Goal: Task Accomplishment & Management: Use online tool/utility

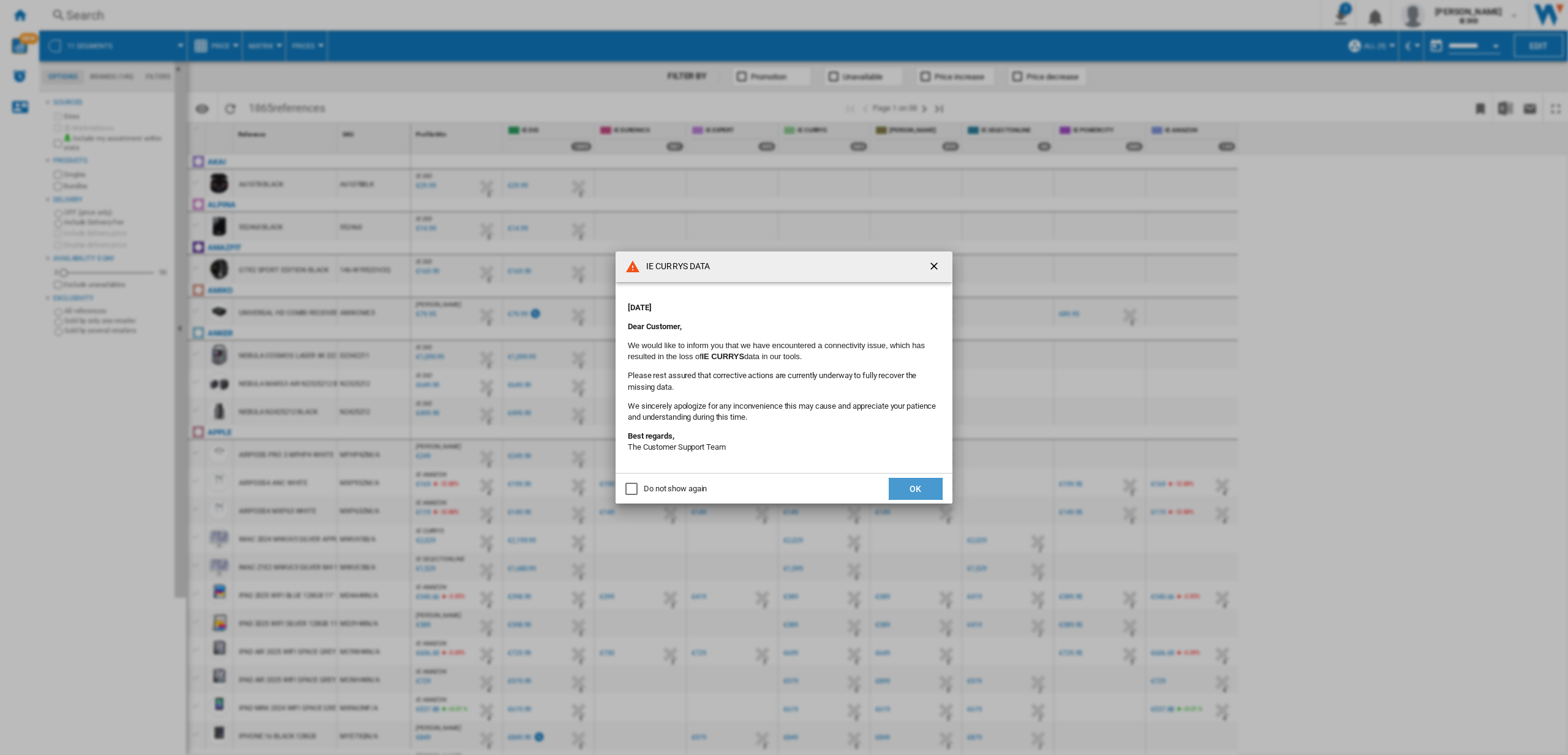
click at [914, 487] on button "OK" at bounding box center [915, 489] width 54 height 22
click at [934, 266] on ng-md-icon "getI18NText('BUTTONS.CLOSE_DIALOG')" at bounding box center [935, 267] width 15 height 15
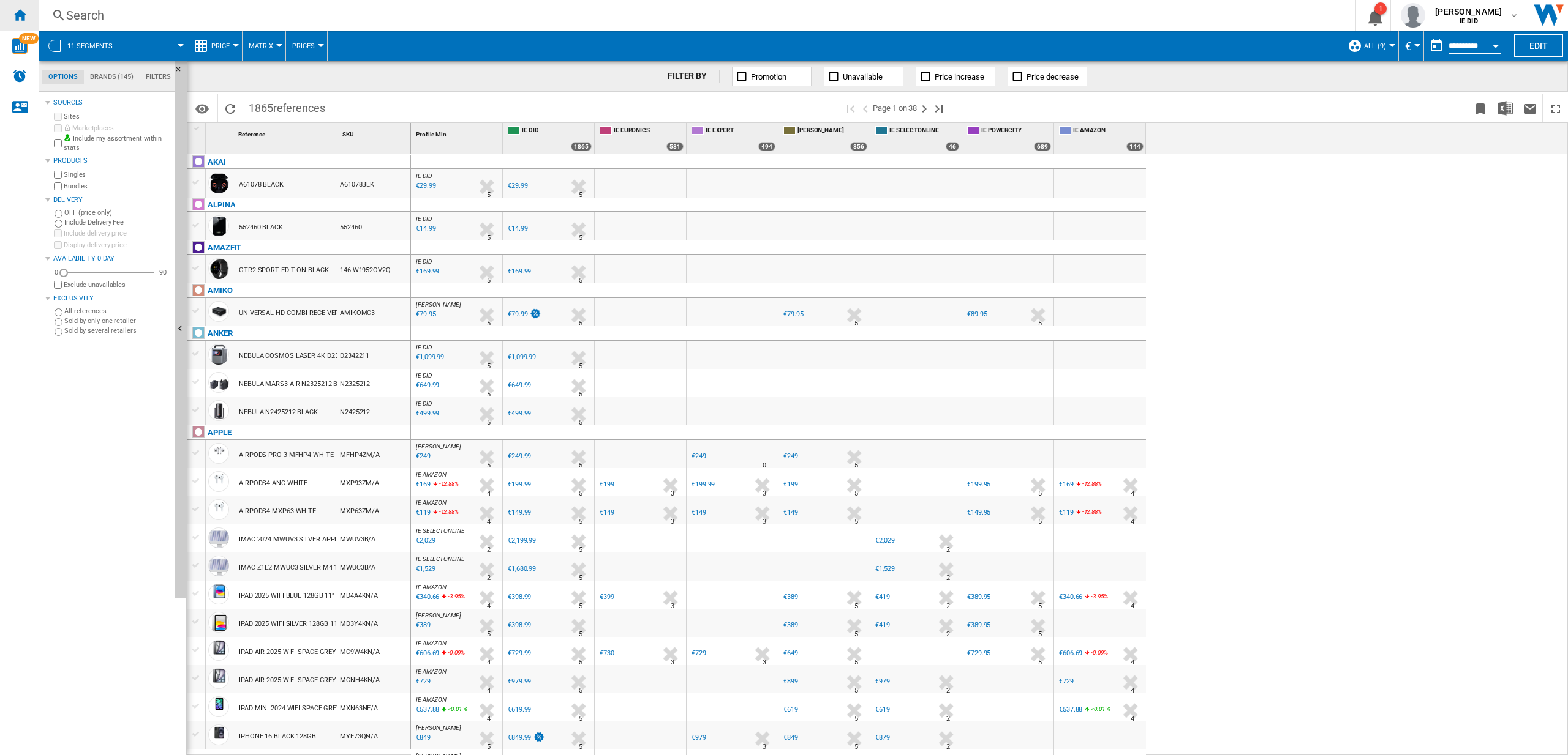
click at [17, 9] on ng-md-icon "Home" at bounding box center [19, 14] width 15 height 15
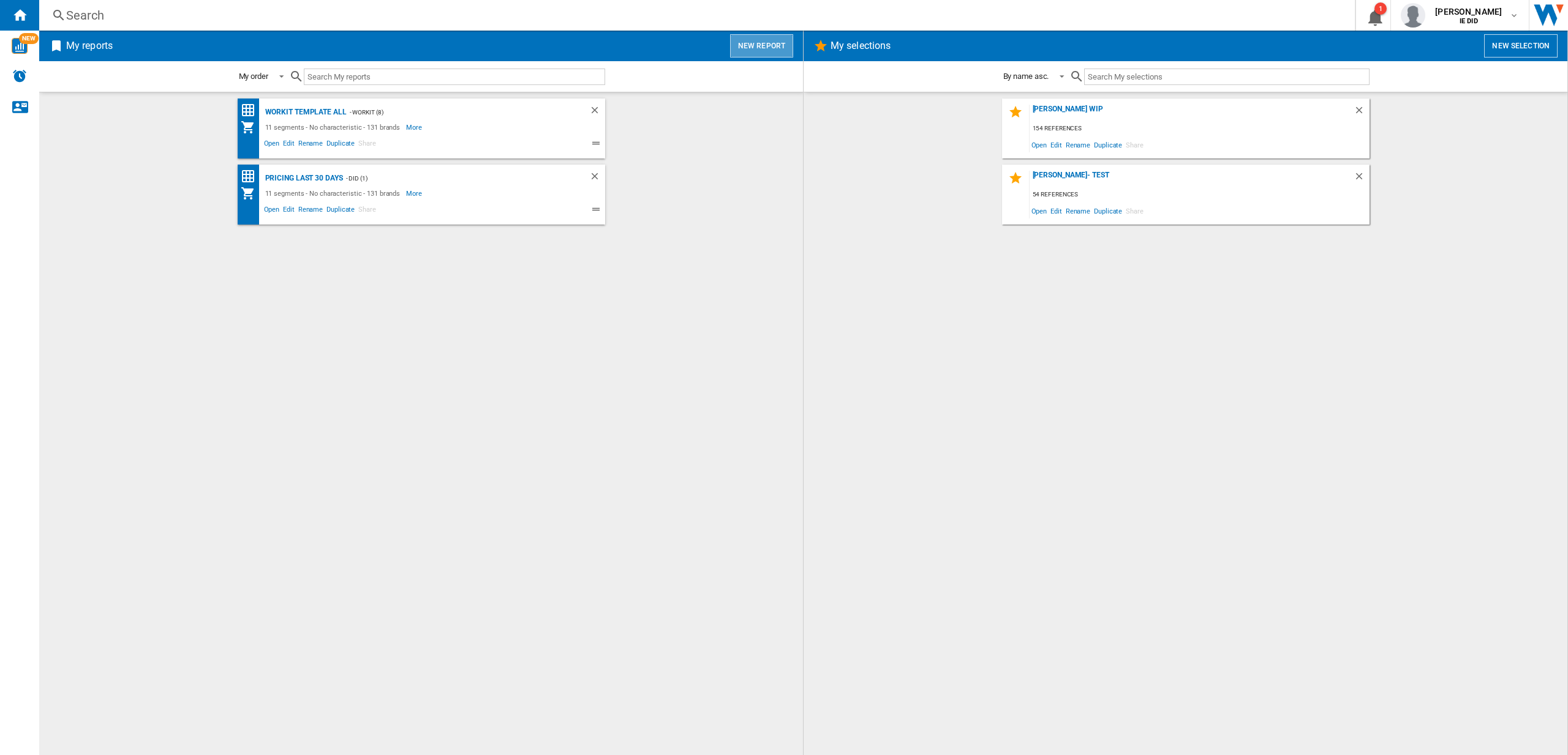
click at [763, 51] on button "New report" at bounding box center [761, 46] width 63 height 24
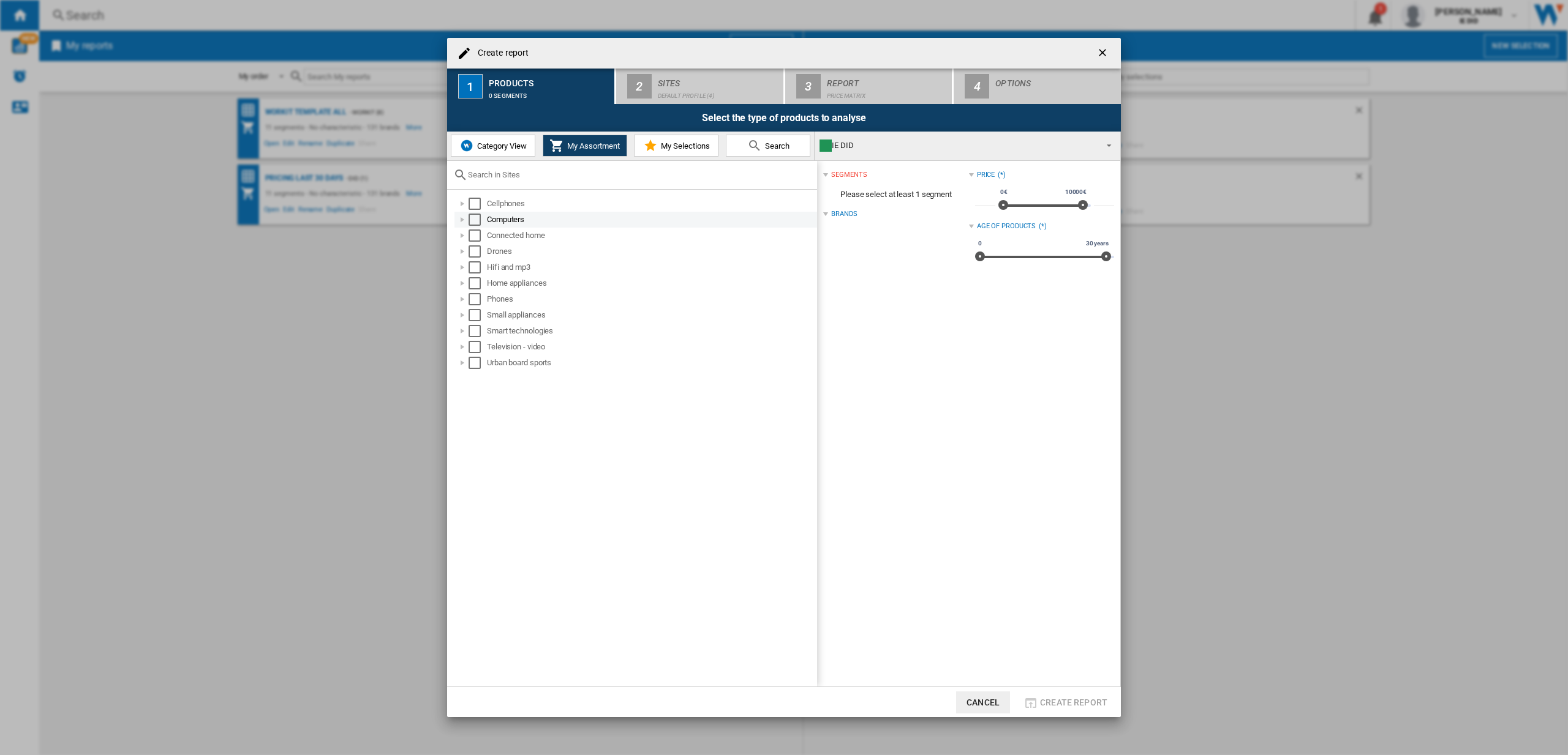
drag, startPoint x: 481, startPoint y: 201, endPoint x: 469, endPoint y: 226, distance: 27.7
click at [481, 201] on md-checkbox "Select" at bounding box center [477, 204] width 19 height 12
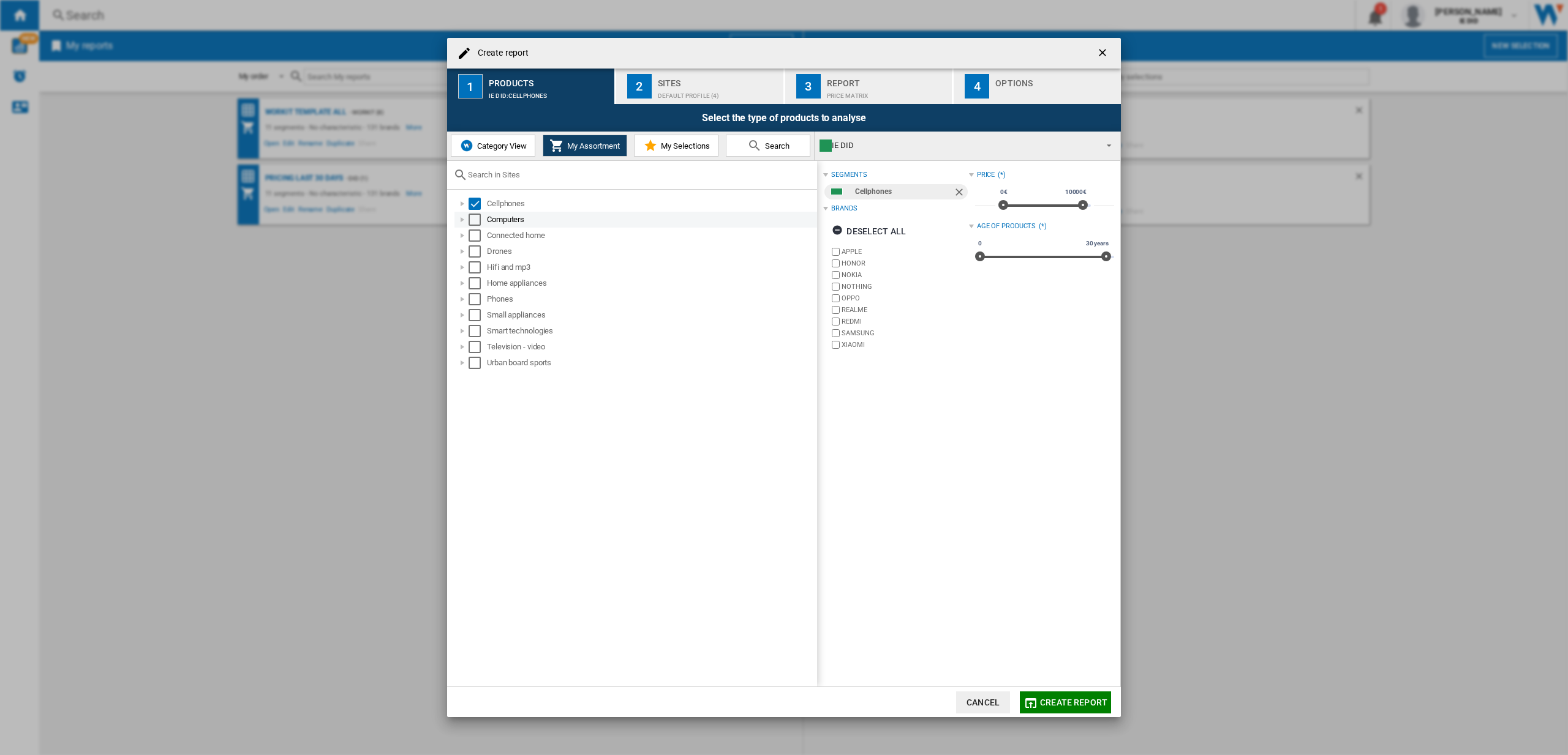
click at [469, 226] on div "Computers" at bounding box center [636, 220] width 363 height 16
click at [478, 221] on div "Select" at bounding box center [474, 220] width 12 height 12
click at [480, 240] on div "Select" at bounding box center [474, 236] width 12 height 12
click at [477, 256] on div "Select" at bounding box center [474, 251] width 12 height 12
click at [481, 275] on div "Home appliances" at bounding box center [636, 283] width 363 height 16
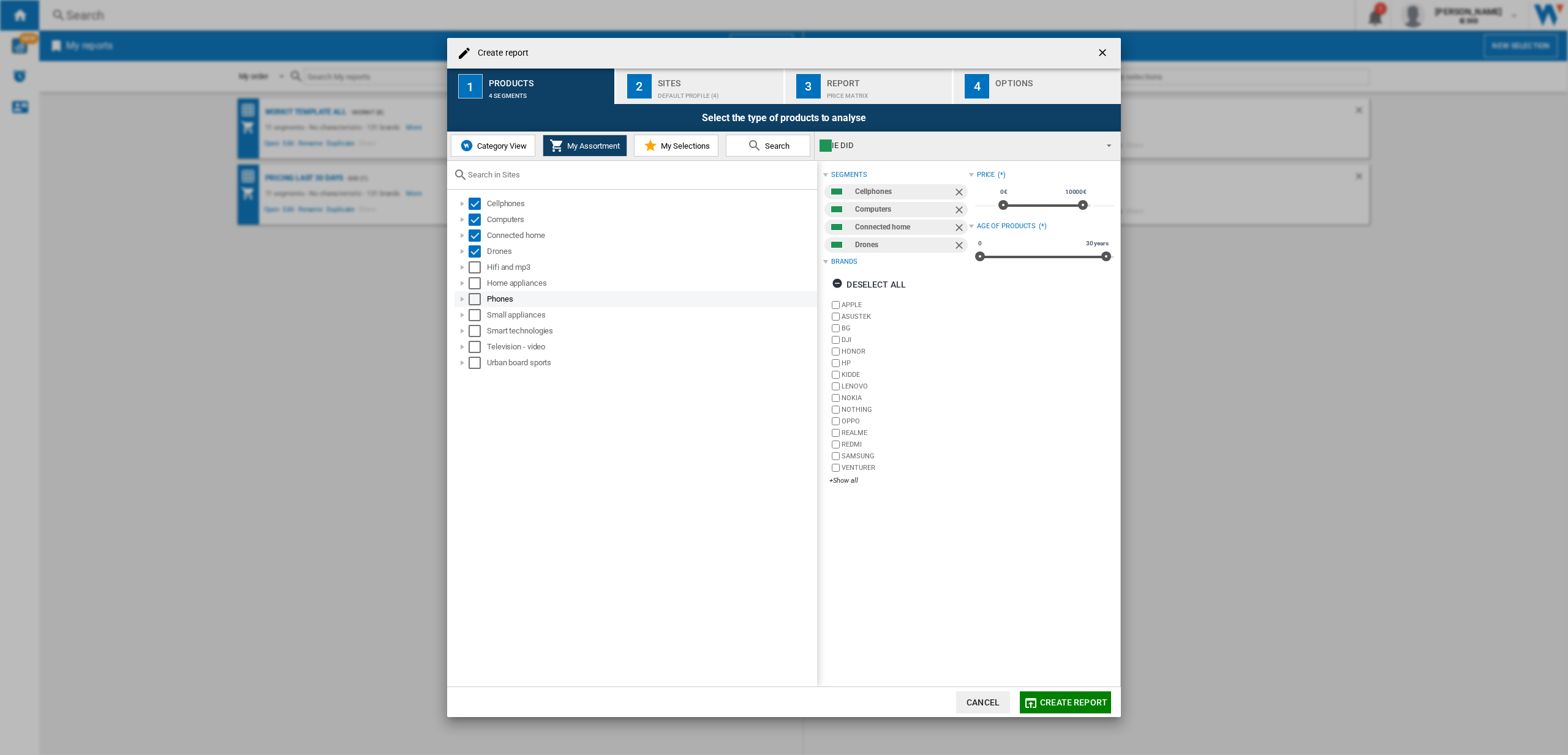
click at [487, 293] on div "Phones" at bounding box center [651, 299] width 328 height 12
click at [479, 264] on div "Select" at bounding box center [474, 267] width 12 height 12
click at [471, 280] on div "Select" at bounding box center [474, 283] width 12 height 12
click at [471, 308] on div "Smartphones-&-tech" at bounding box center [642, 315] width 349 height 16
click at [479, 295] on div "Select" at bounding box center [474, 299] width 12 height 12
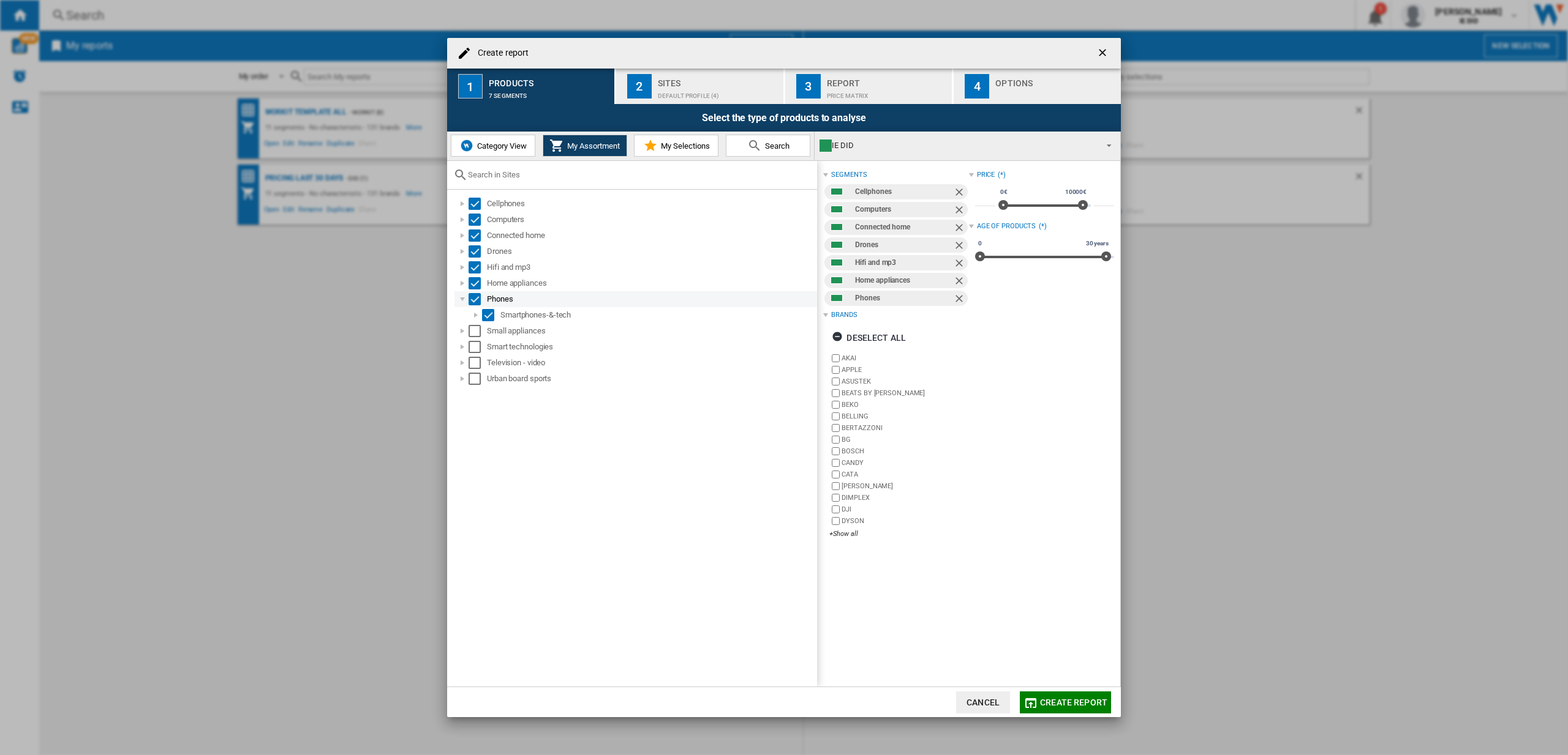
drag, startPoint x: 476, startPoint y: 314, endPoint x: 467, endPoint y: 303, distance: 14.2
click at [476, 312] on div at bounding box center [475, 315] width 12 height 12
click at [463, 300] on div at bounding box center [463, 299] width 12 height 12
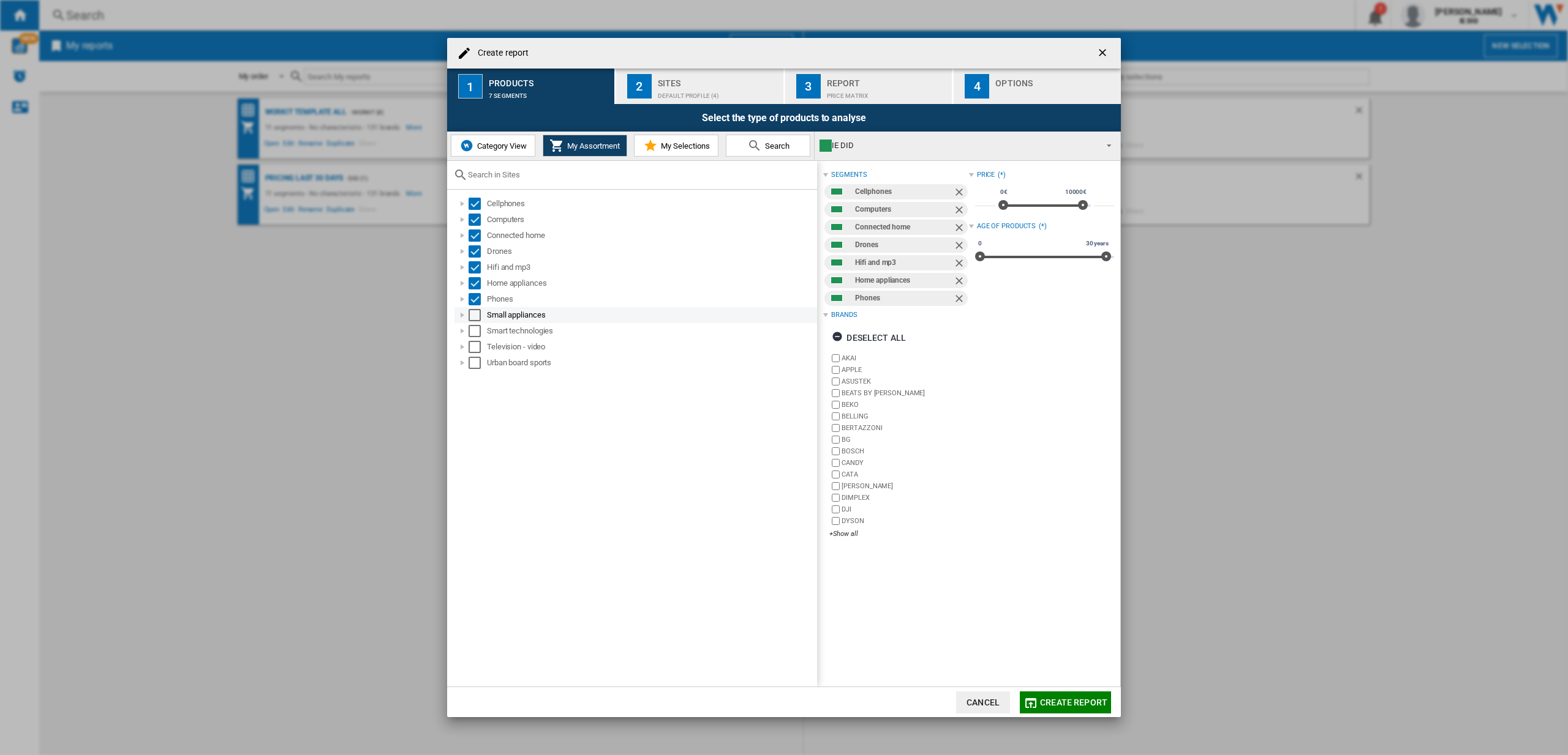
click at [477, 319] on div "Select" at bounding box center [474, 315] width 12 height 12
drag, startPoint x: 476, startPoint y: 329, endPoint x: 479, endPoint y: 346, distance: 17.3
click at [476, 329] on div "Select" at bounding box center [474, 331] width 12 height 12
click at [480, 347] on div "Select" at bounding box center [474, 347] width 12 height 12
click at [476, 361] on div "Select" at bounding box center [474, 363] width 12 height 12
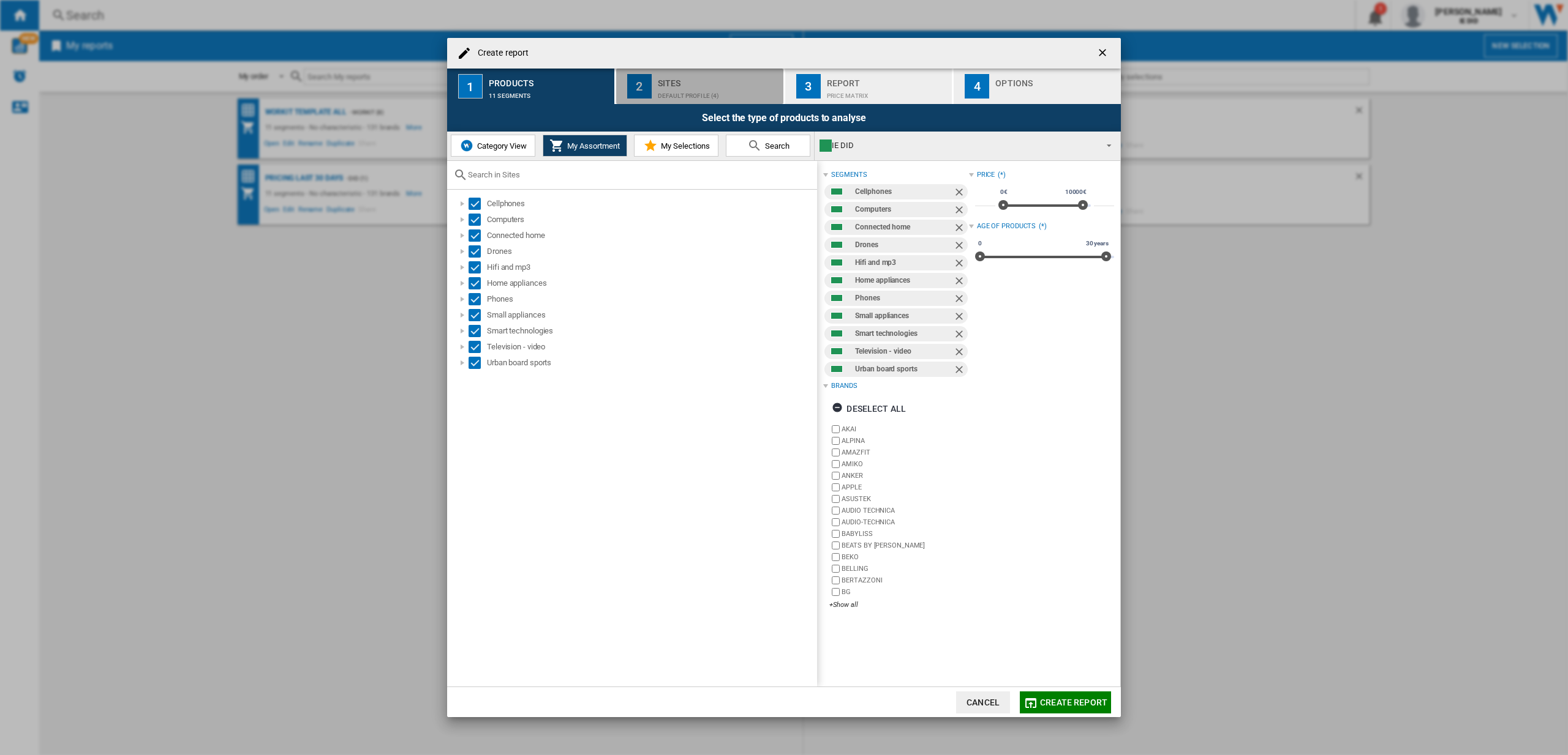
click at [704, 87] on div "Default profile (4)" at bounding box center [718, 93] width 120 height 13
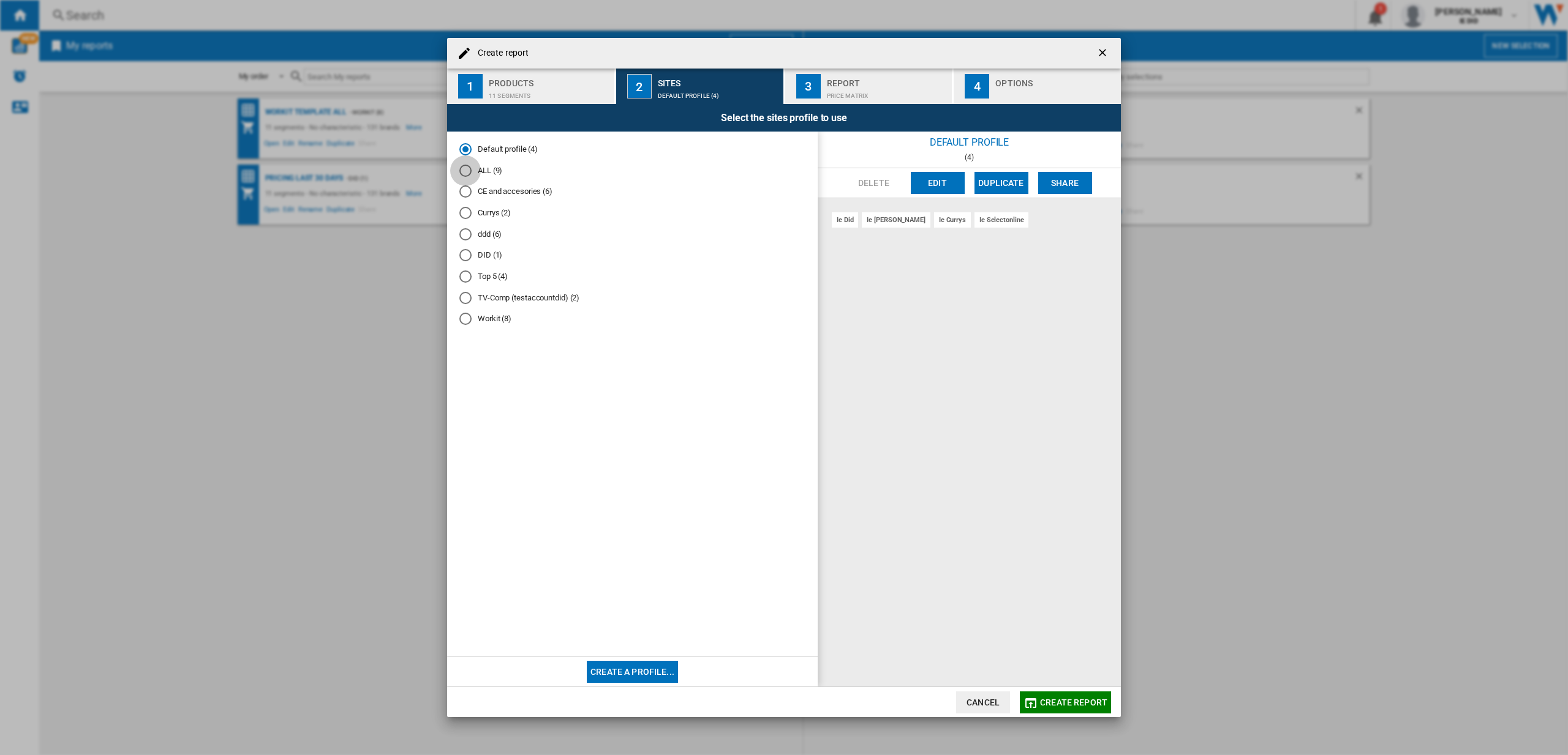
click at [463, 172] on div "ALL (9)" at bounding box center [465, 171] width 12 height 12
click at [1048, 701] on span "Create report" at bounding box center [1074, 703] width 67 height 10
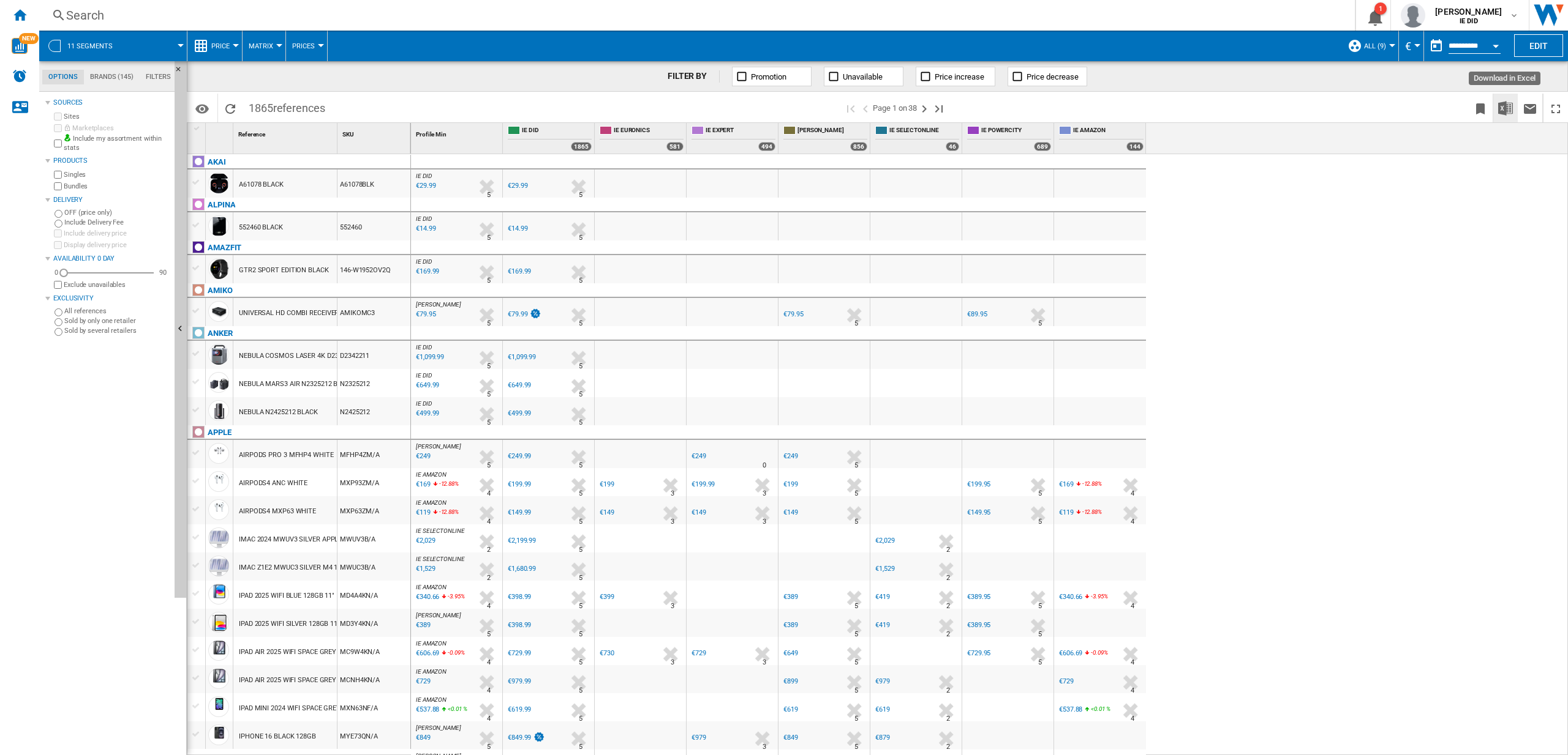
click at [1502, 106] on img "Download in Excel" at bounding box center [1505, 107] width 15 height 15
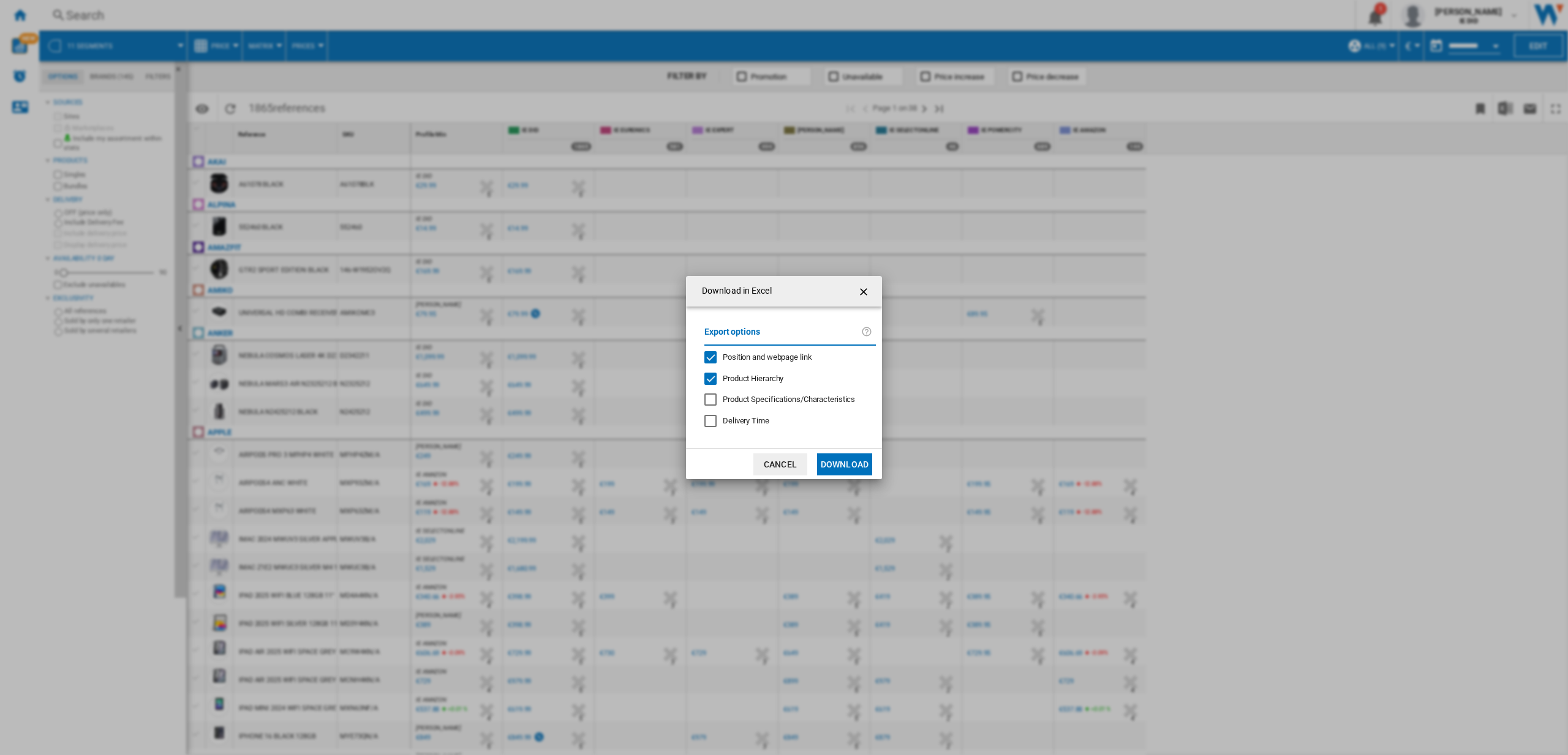
click at [826, 463] on button "Download" at bounding box center [844, 464] width 55 height 22
